Goal: Information Seeking & Learning: Learn about a topic

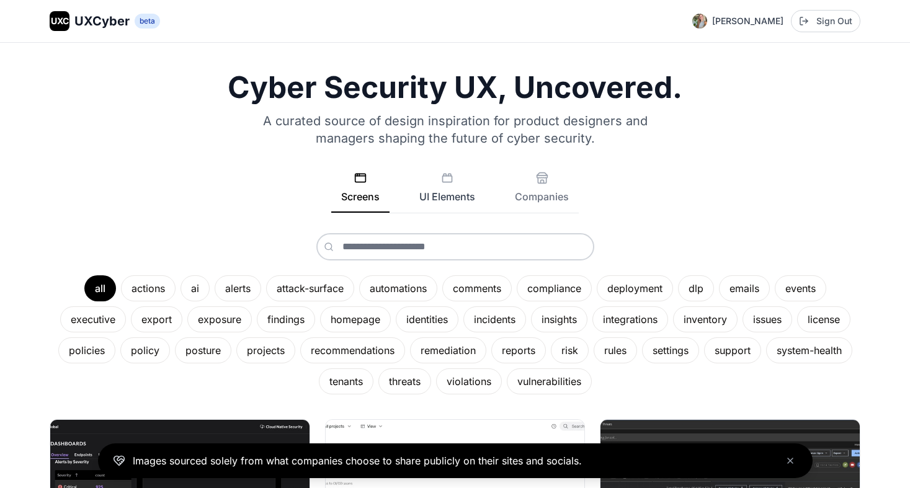
click at [440, 192] on button "UI Elements" at bounding box center [447, 192] width 76 height 41
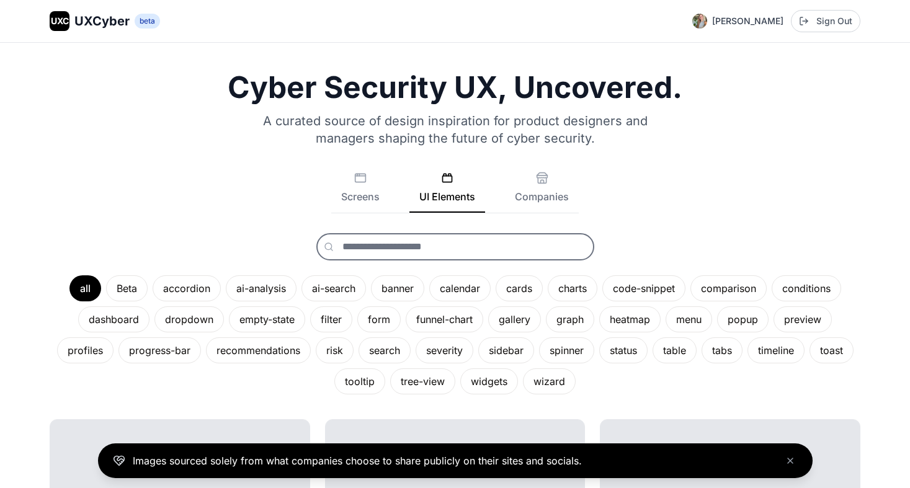
click at [385, 253] on input "text" at bounding box center [455, 246] width 278 height 27
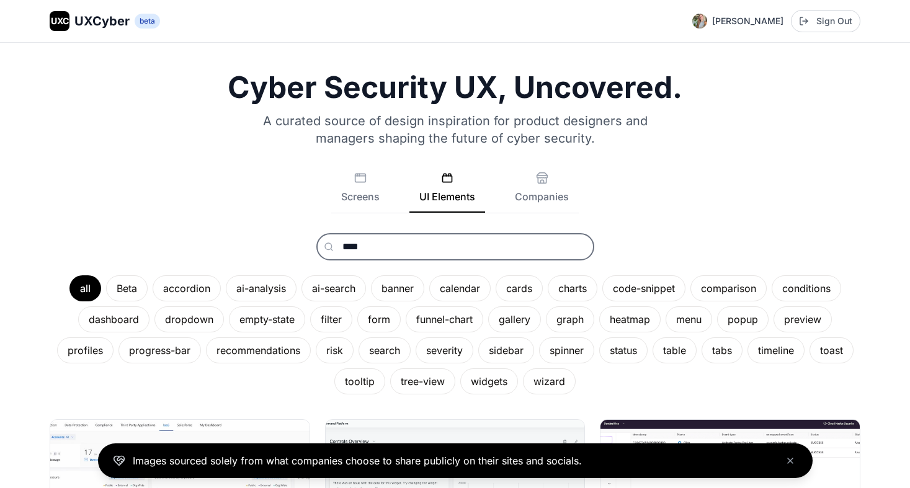
type input "****"
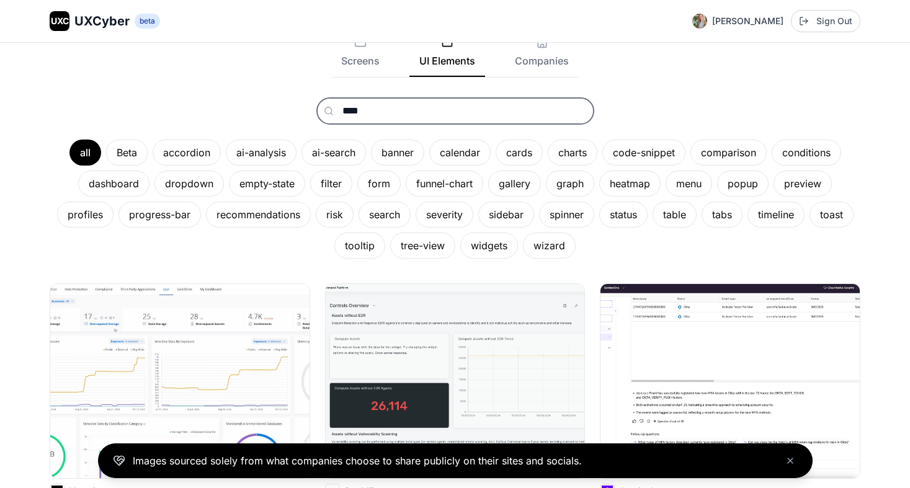
scroll to position [104, 0]
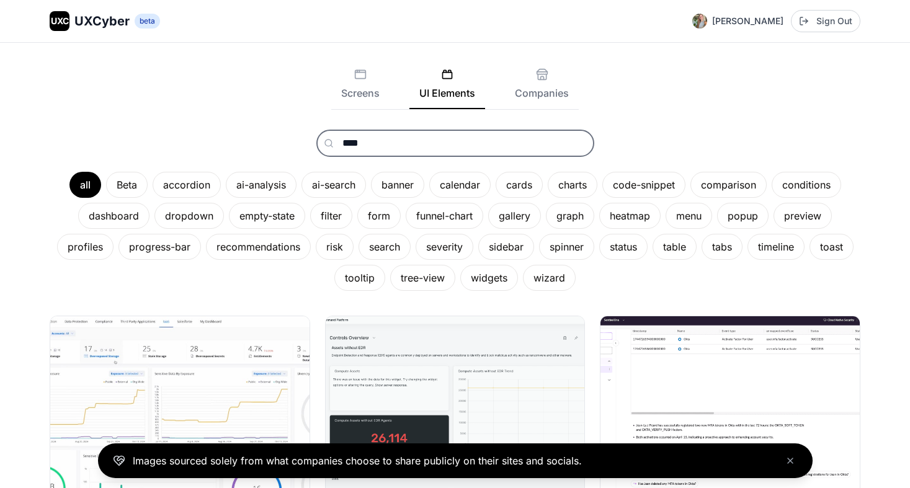
click at [430, 131] on input "****" at bounding box center [455, 143] width 278 height 27
click at [522, 96] on button "Companies" at bounding box center [542, 88] width 74 height 41
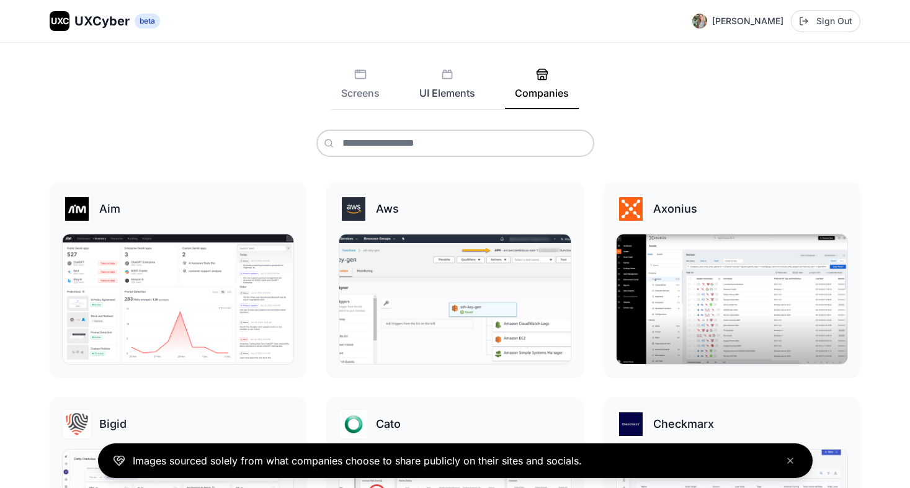
click at [471, 96] on button "UI Elements" at bounding box center [447, 88] width 76 height 41
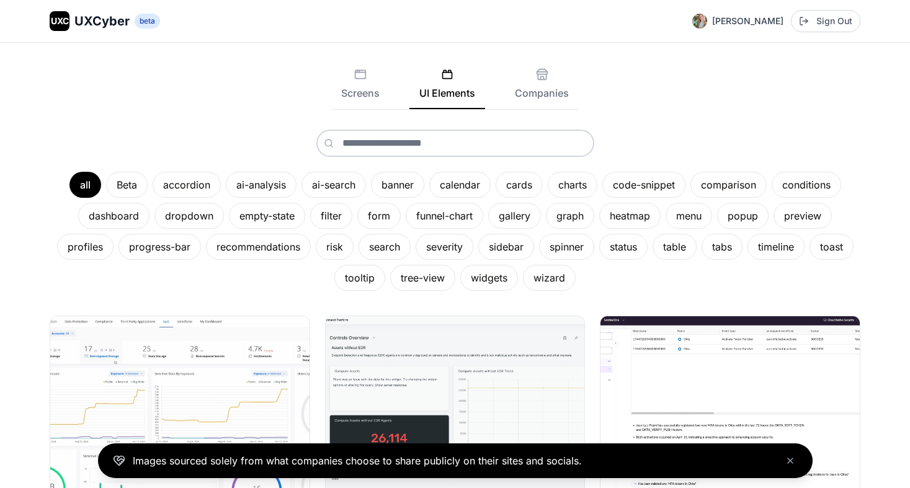
click at [393, 94] on div "Screens UI Elements Companies" at bounding box center [454, 89] width 247 height 42
click at [371, 94] on button "Screens" at bounding box center [360, 88] width 58 height 41
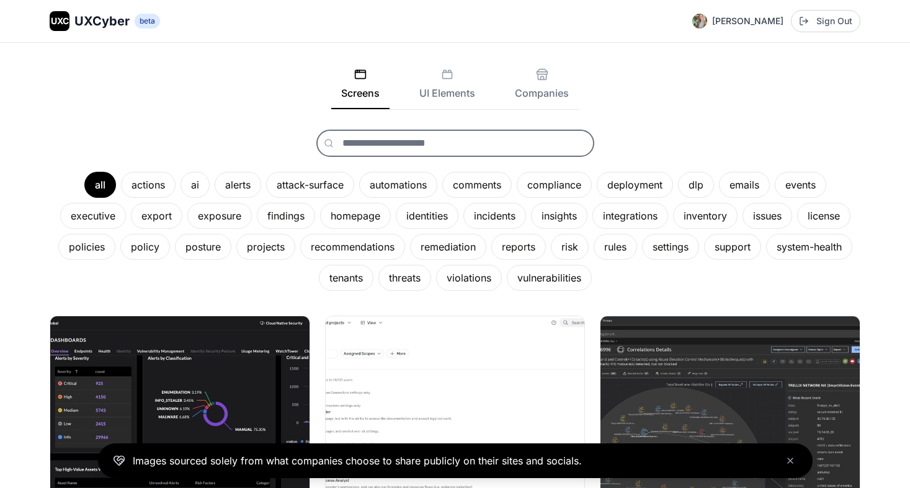
click at [367, 143] on input "text" at bounding box center [455, 143] width 278 height 27
type input "*"
click at [371, 212] on div "homepage" at bounding box center [355, 216] width 71 height 26
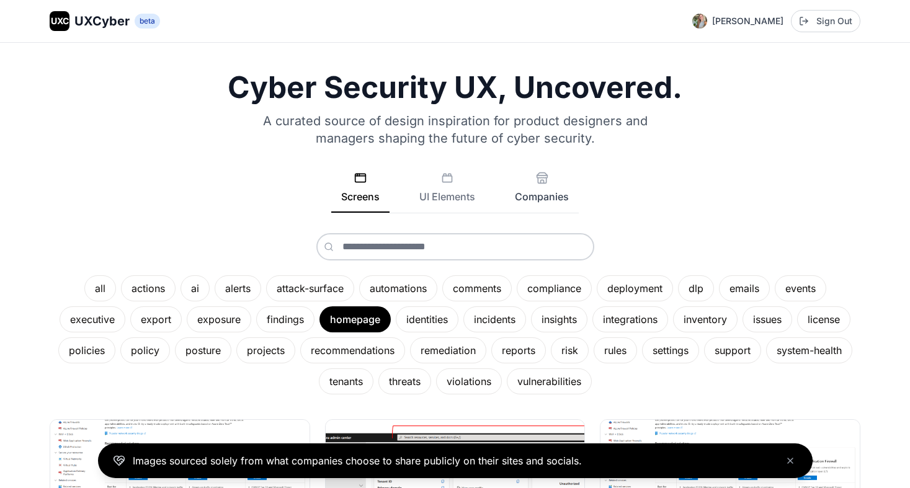
click at [553, 185] on button "Companies" at bounding box center [542, 192] width 74 height 41
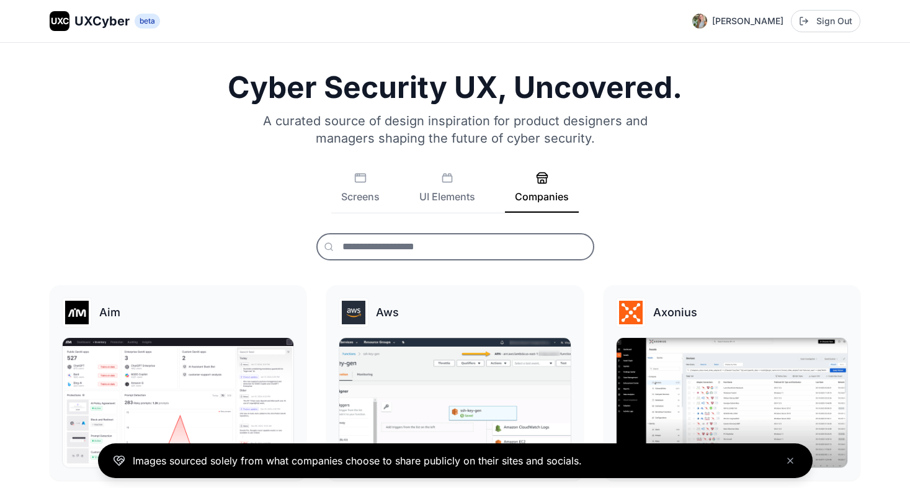
click at [411, 246] on input "text" at bounding box center [455, 246] width 278 height 27
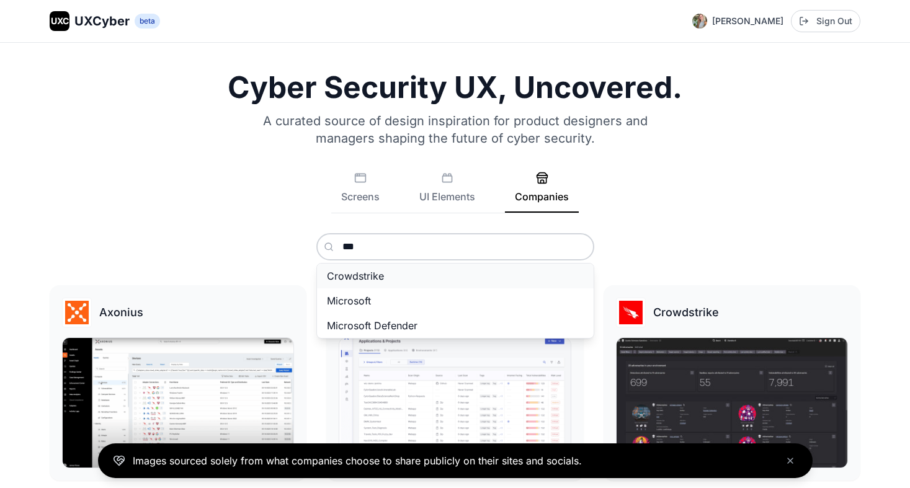
click at [367, 272] on span "Crowdstrike" at bounding box center [355, 276] width 57 height 12
type input "**********"
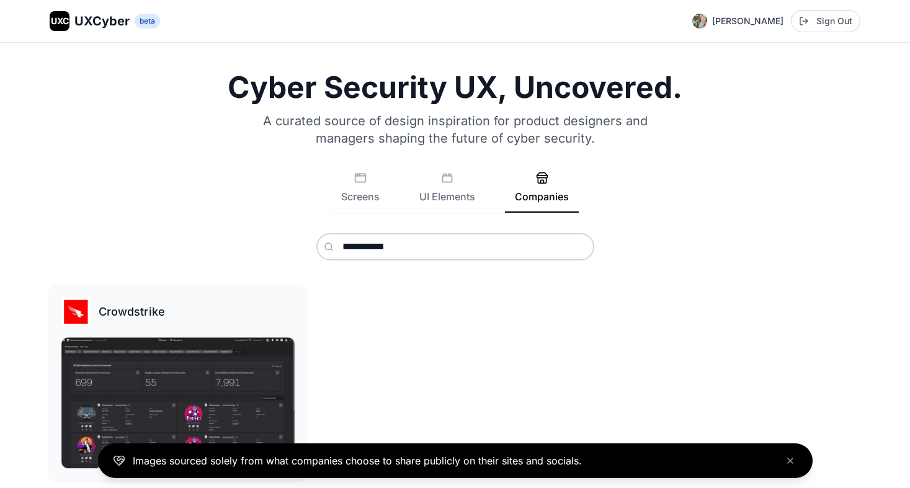
click at [131, 373] on img at bounding box center [177, 402] width 233 height 131
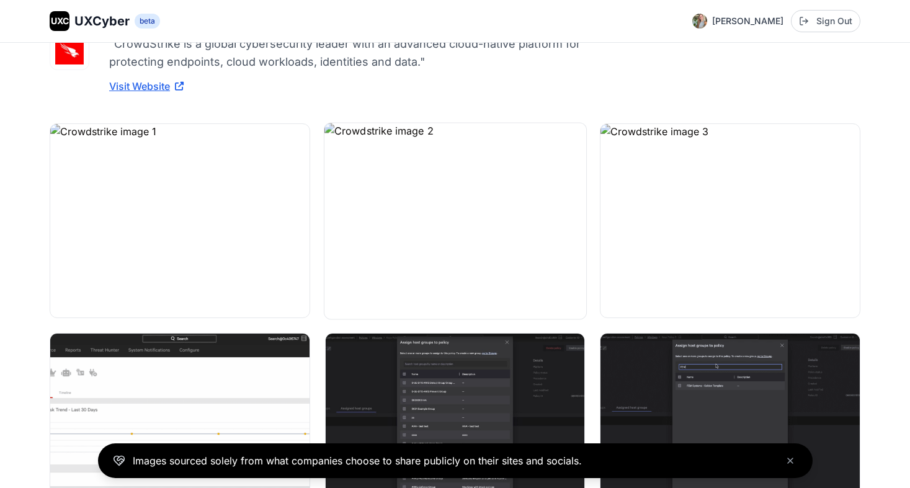
scroll to position [38, 0]
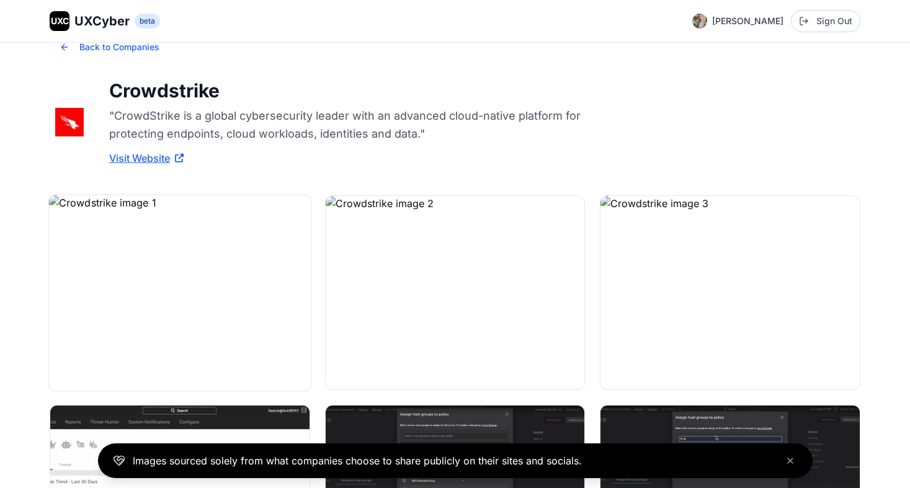
click at [215, 269] on img at bounding box center [180, 293] width 262 height 196
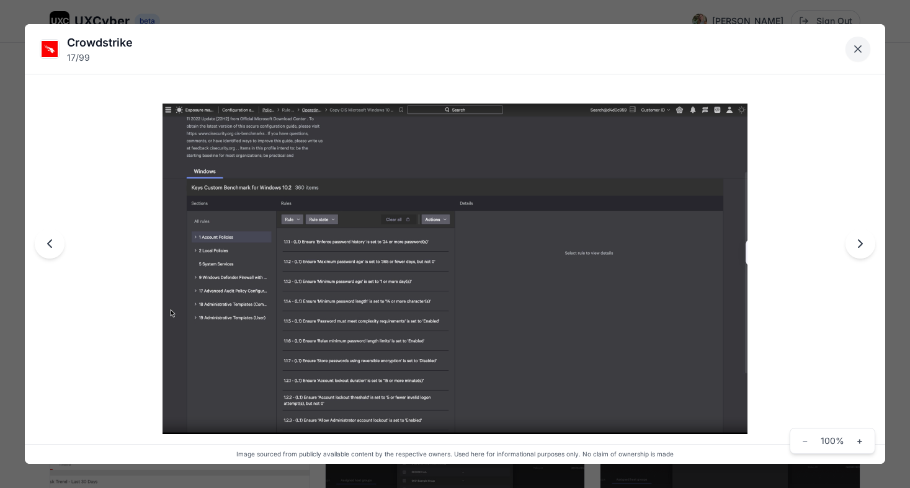
click at [859, 46] on icon "Close lightbox" at bounding box center [858, 49] width 12 height 12
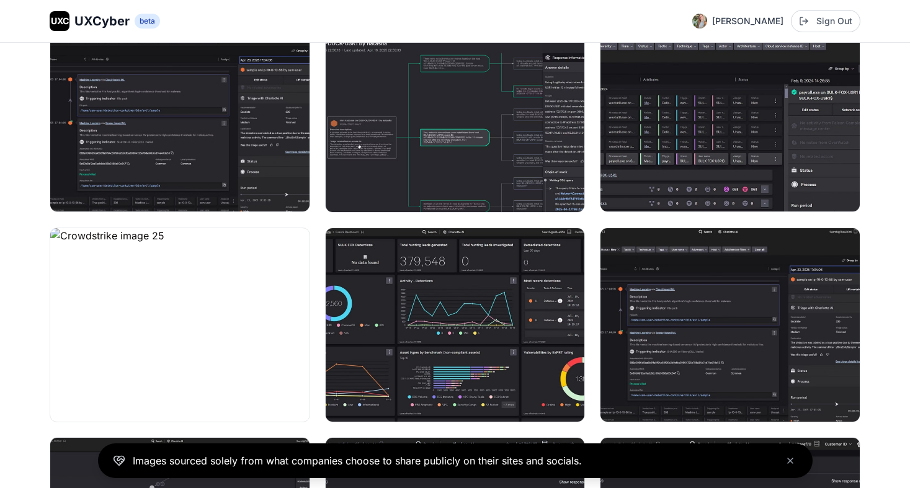
scroll to position [1720, 0]
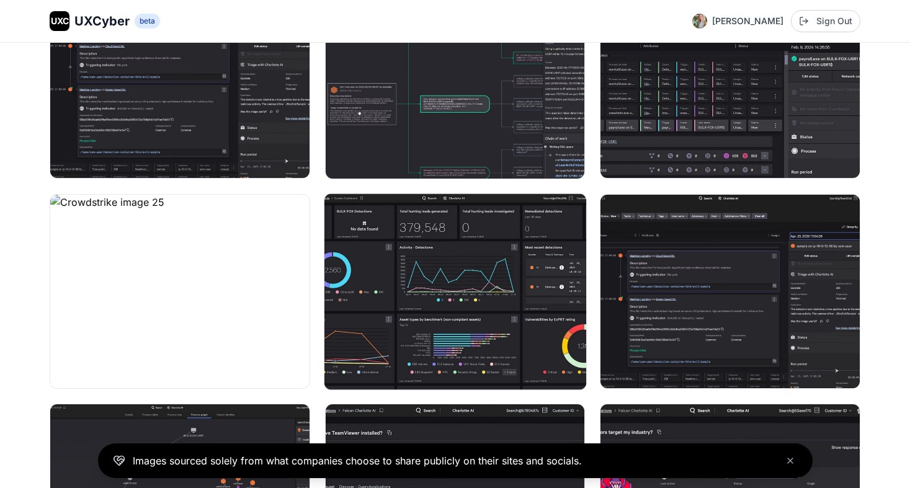
click at [499, 290] on img at bounding box center [455, 292] width 262 height 196
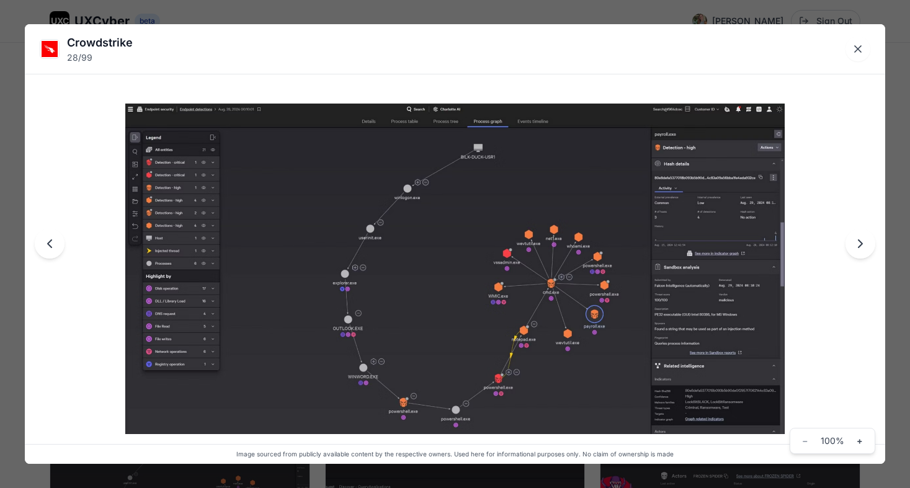
click at [717, 224] on img at bounding box center [454, 269] width 659 height 330
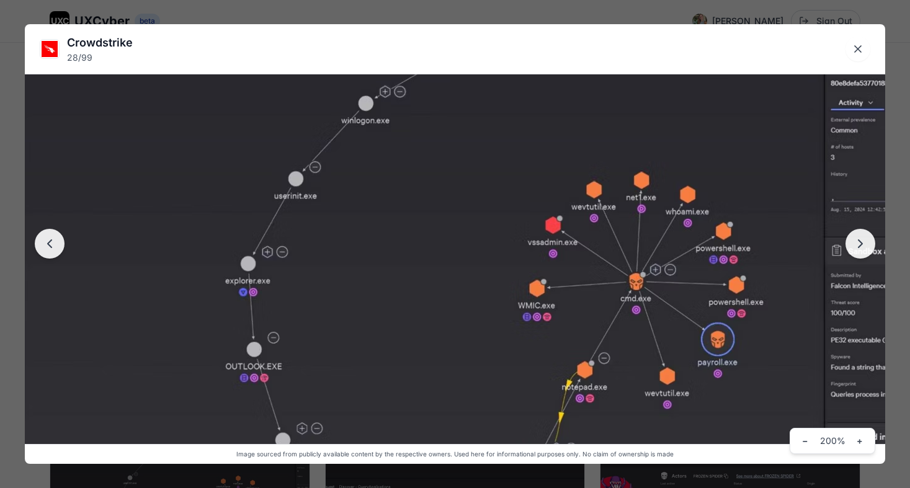
click at [717, 224] on img at bounding box center [455, 255] width 1241 height 622
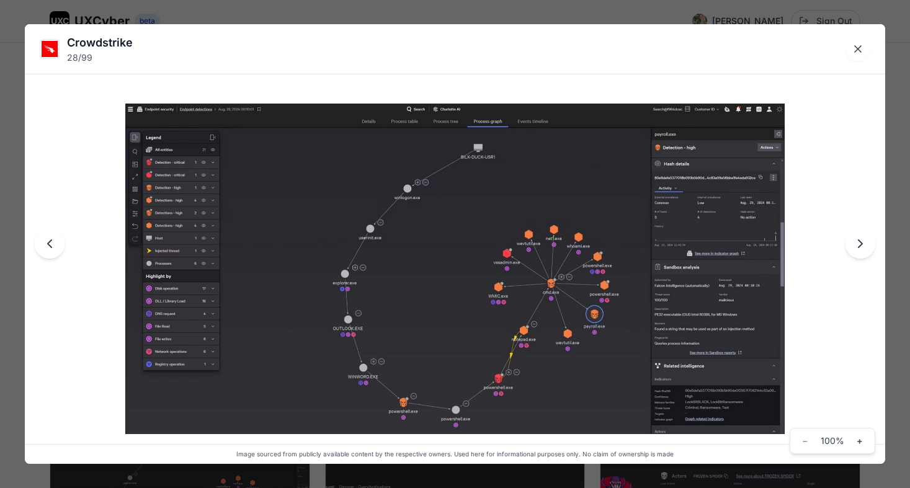
click at [717, 224] on img at bounding box center [454, 269] width 659 height 330
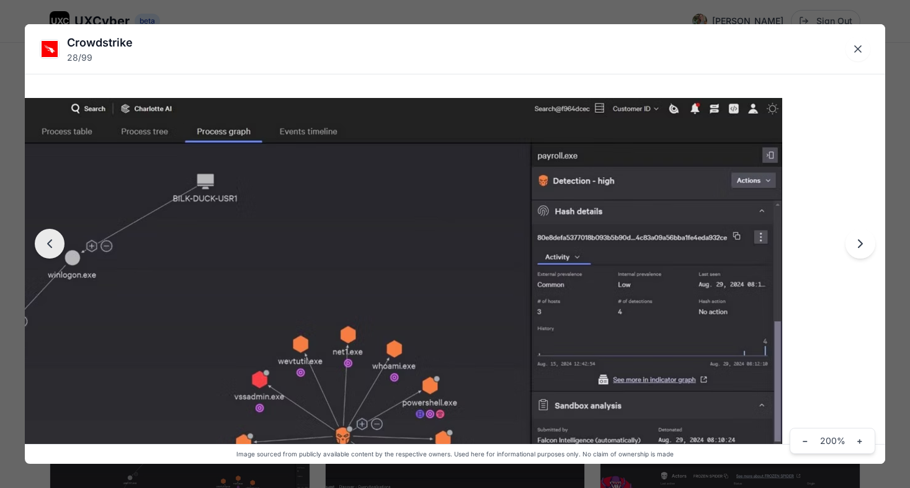
drag, startPoint x: 726, startPoint y: 208, endPoint x: 429, endPoint y: 377, distance: 341.4
click at [429, 377] on img at bounding box center [162, 409] width 1241 height 622
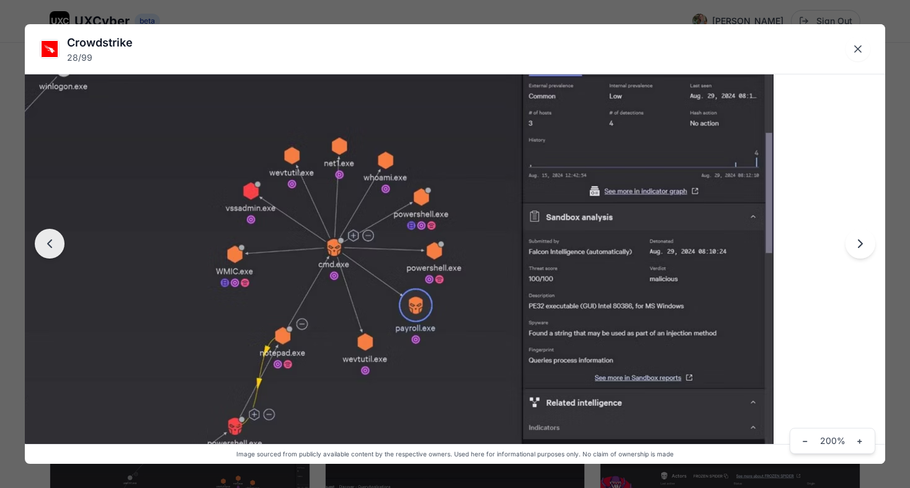
drag, startPoint x: 616, startPoint y: 355, endPoint x: 617, endPoint y: 147, distance: 207.8
click at [617, 147] on img at bounding box center [153, 220] width 1241 height 622
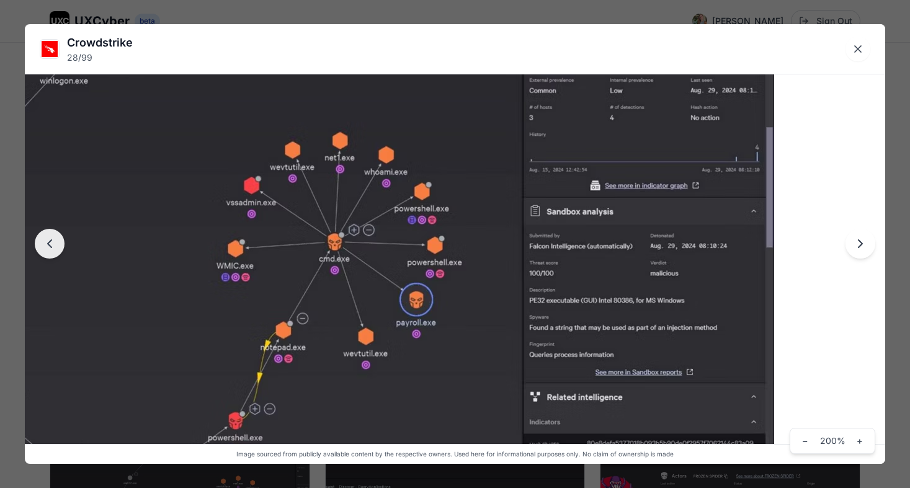
click at [611, 166] on img at bounding box center [154, 215] width 1241 height 622
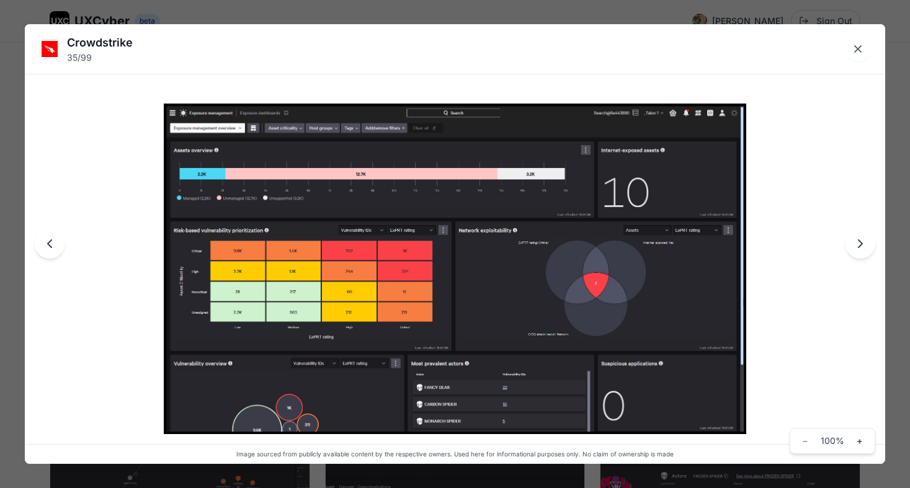
click at [164, 10] on div "Crowdstrike 35 / 99 Image sourced from publicly available content by the respec…" at bounding box center [455, 244] width 910 height 488
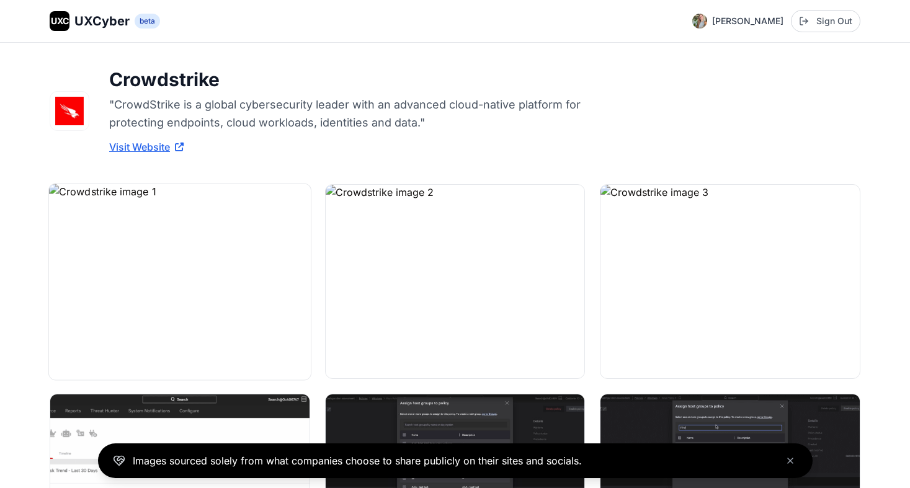
scroll to position [0, 0]
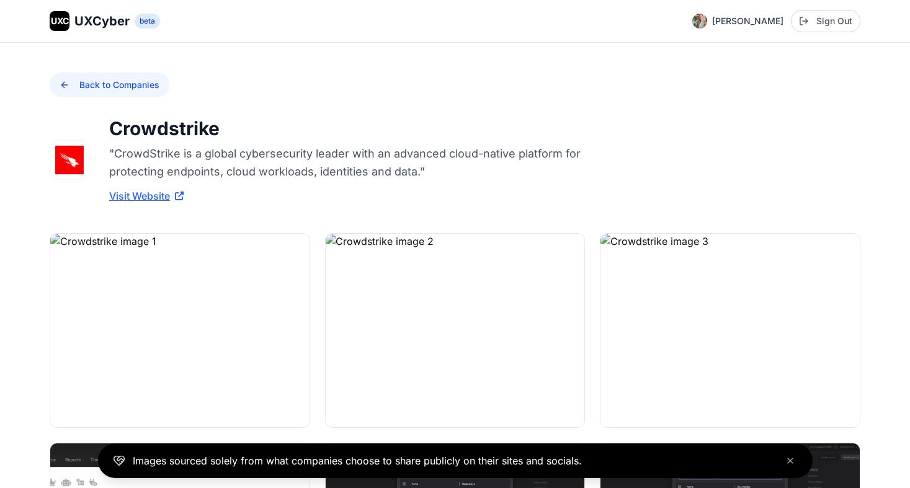
click at [74, 74] on button "Back to Companies" at bounding box center [110, 85] width 120 height 25
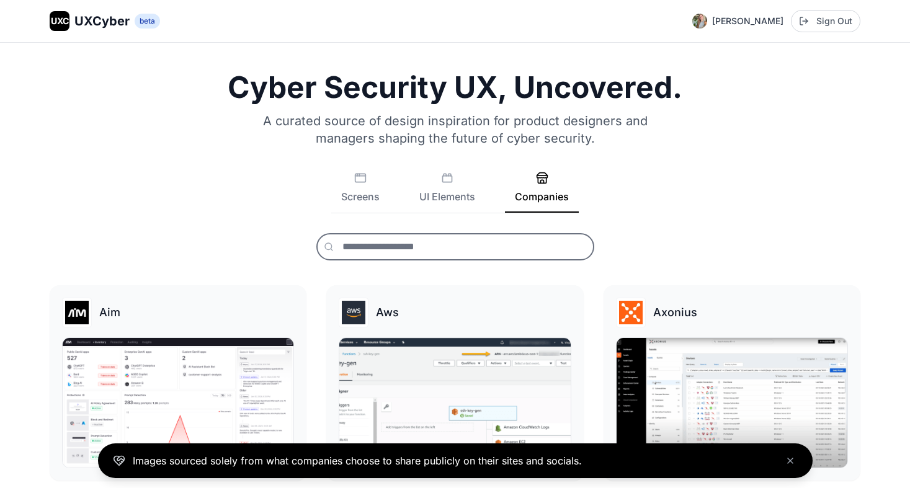
click at [353, 249] on input "text" at bounding box center [455, 246] width 278 height 27
type input "*"
click at [451, 182] on rect at bounding box center [447, 179] width 9 height 6
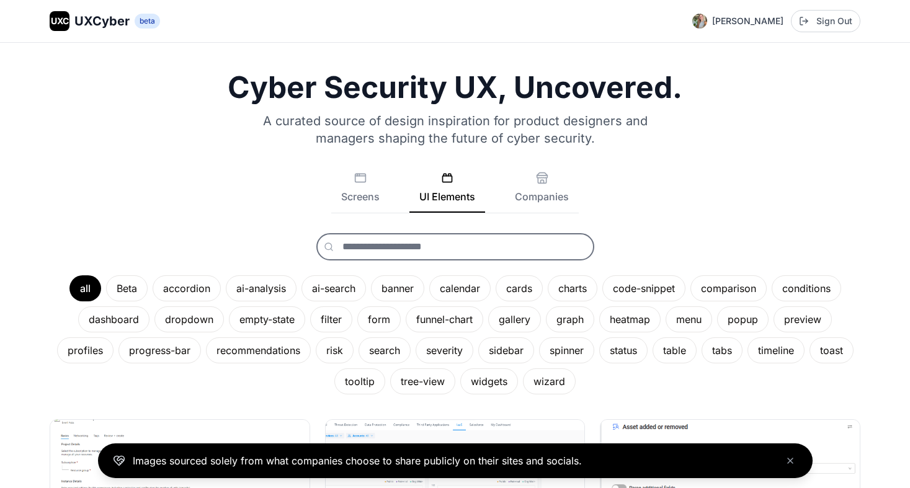
click at [392, 254] on input "text" at bounding box center [455, 246] width 278 height 27
type input "****"
click at [453, 244] on input "****" at bounding box center [455, 246] width 278 height 27
click at [360, 194] on button "Screens" at bounding box center [360, 192] width 58 height 41
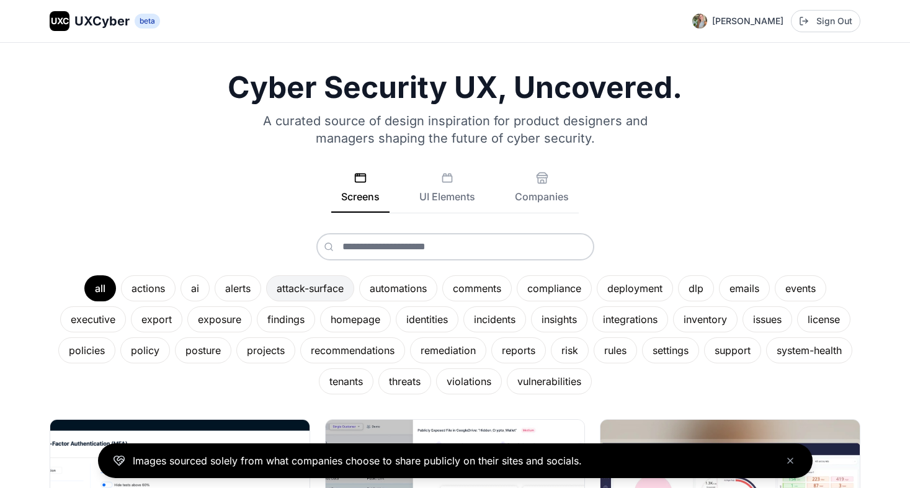
click at [305, 293] on div "attack-surface" at bounding box center [310, 288] width 88 height 26
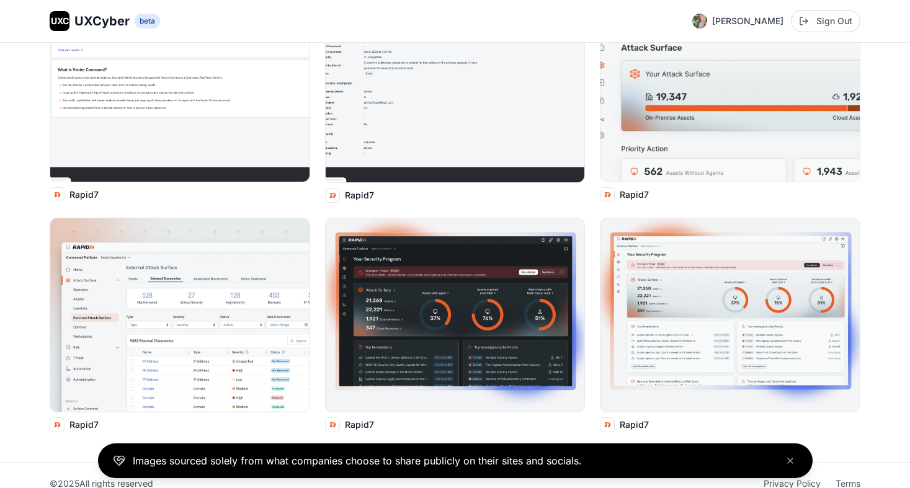
scroll to position [663, 0]
